Goal: Transaction & Acquisition: Purchase product/service

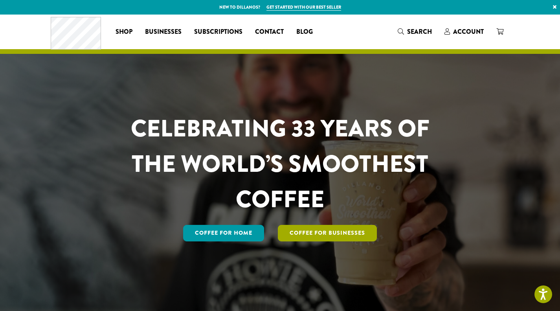
click at [309, 234] on link "Coffee For Businesses" at bounding box center [327, 233] width 99 height 16
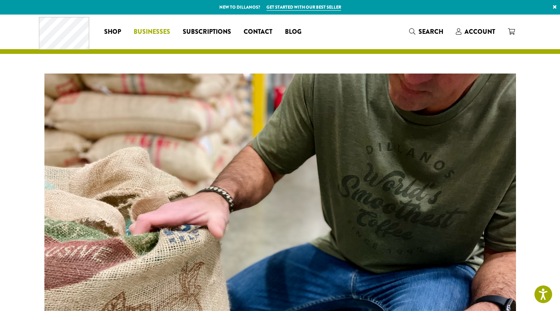
click at [149, 29] on span "Businesses" at bounding box center [152, 32] width 37 height 10
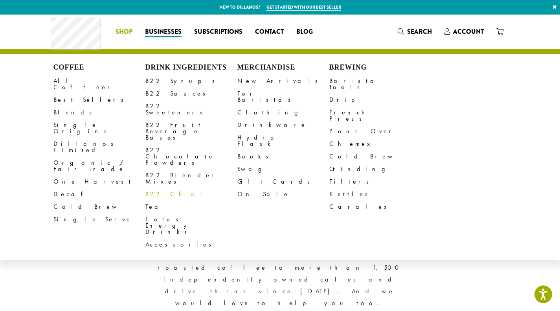
click at [155, 188] on link "B22 Chai" at bounding box center [191, 194] width 92 height 13
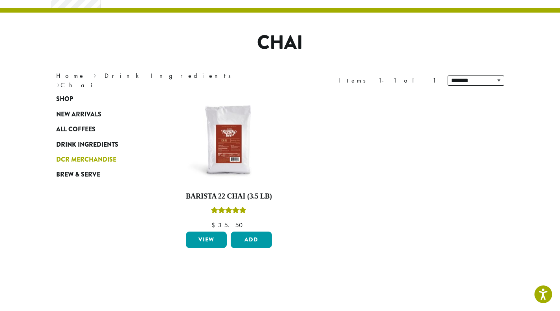
scroll to position [37, 0]
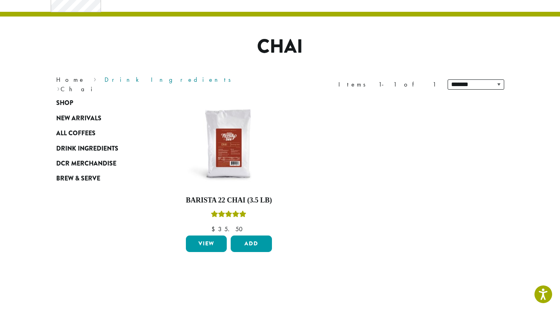
click at [106, 84] on link "Drink Ingredients" at bounding box center [170, 79] width 132 height 8
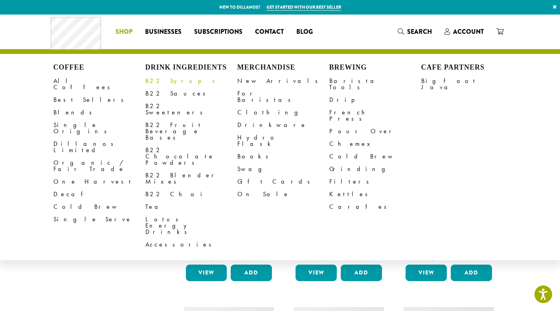
click at [156, 79] on link "B22 Syrups" at bounding box center [191, 81] width 92 height 13
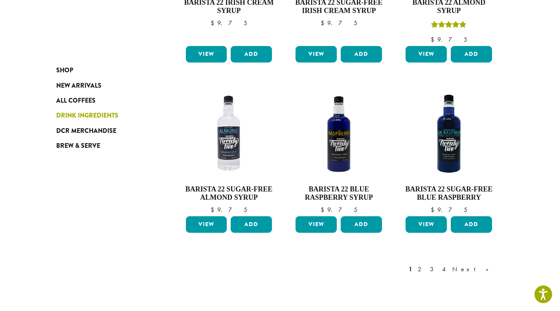
scroll to position [712, 0]
